Goal: Find specific page/section: Find specific page/section

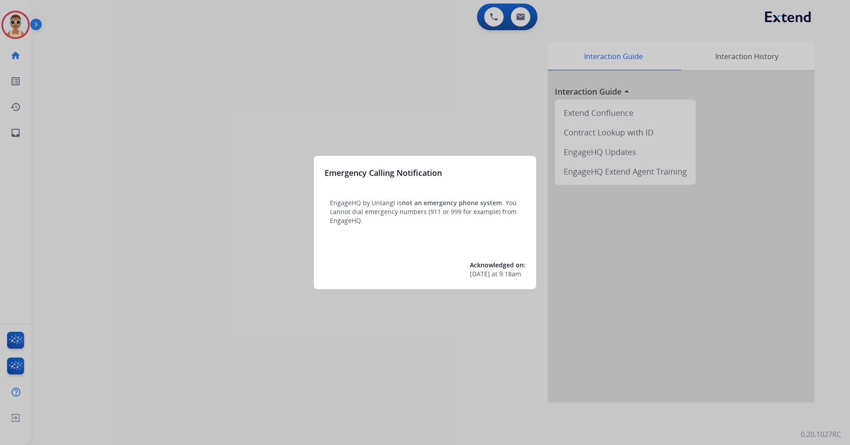
click at [381, 85] on div at bounding box center [425, 222] width 850 height 445
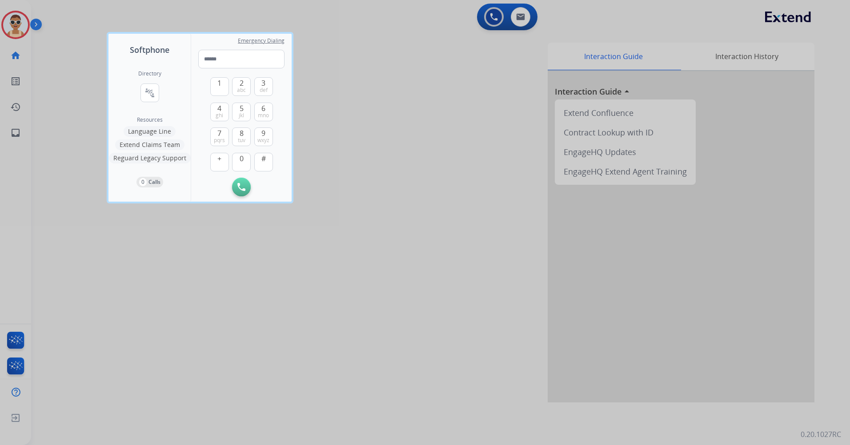
click at [394, 291] on div at bounding box center [425, 222] width 850 height 445
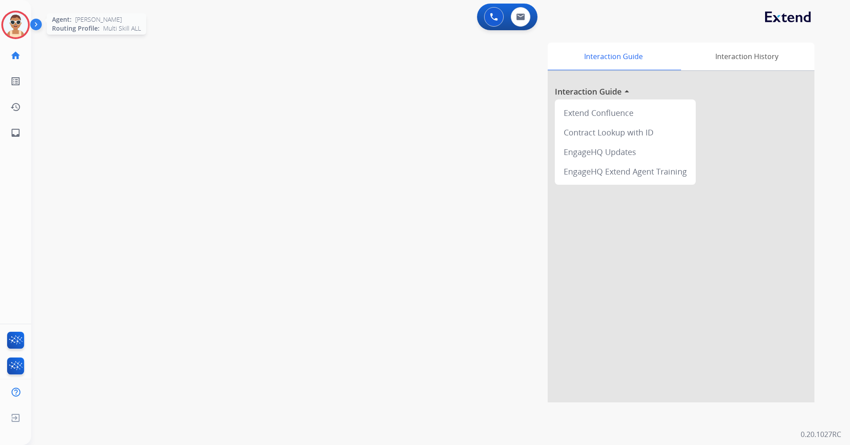
click at [20, 28] on img at bounding box center [15, 24] width 25 height 25
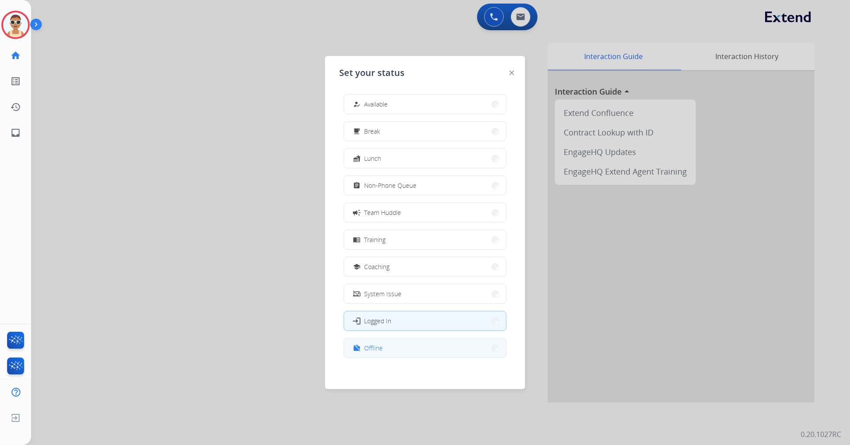
click at [402, 346] on button "work_off Offline" at bounding box center [425, 348] width 162 height 19
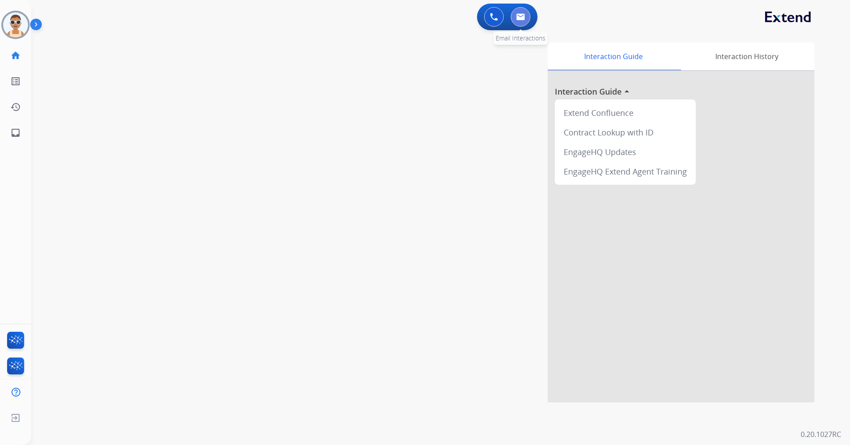
click at [522, 16] on img at bounding box center [520, 16] width 9 height 7
